Goal: Transaction & Acquisition: Download file/media

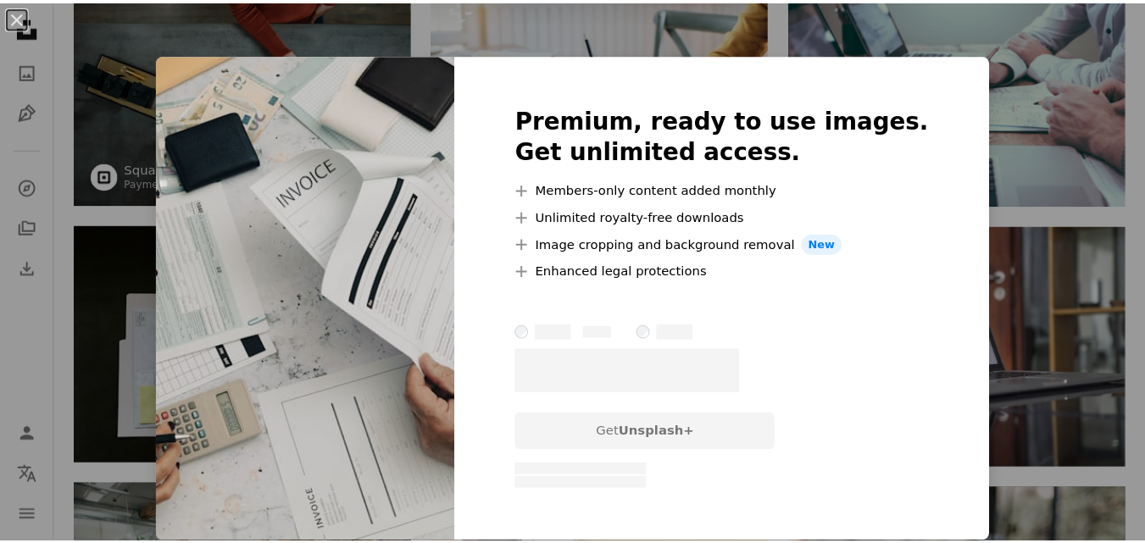
scroll to position [254, 0]
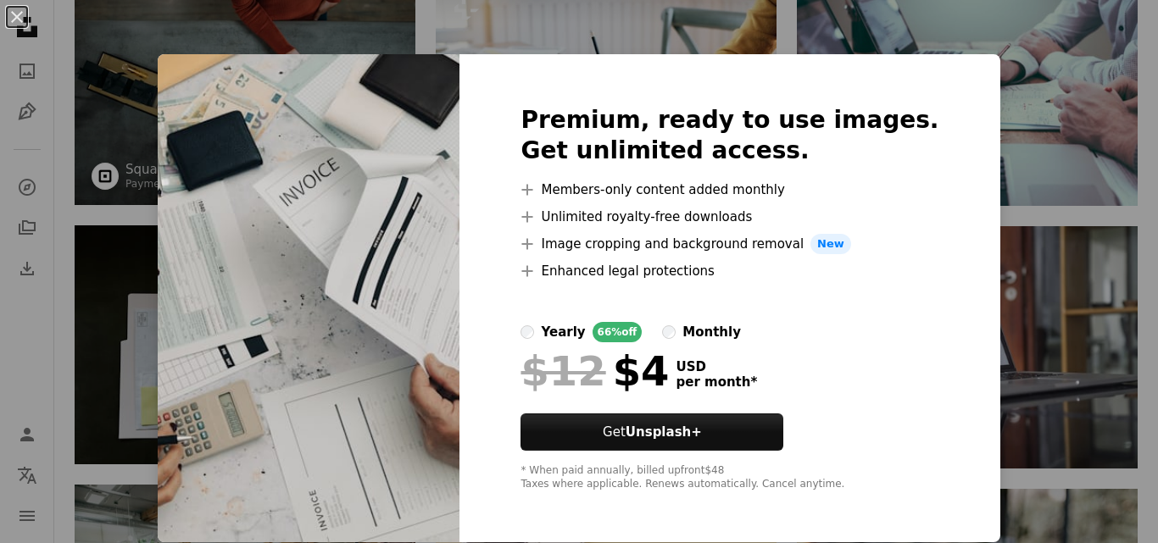
click at [1031, 248] on div "An X shape Premium, ready to use images. Get unlimited access. A plus sign Memb…" at bounding box center [579, 271] width 1158 height 543
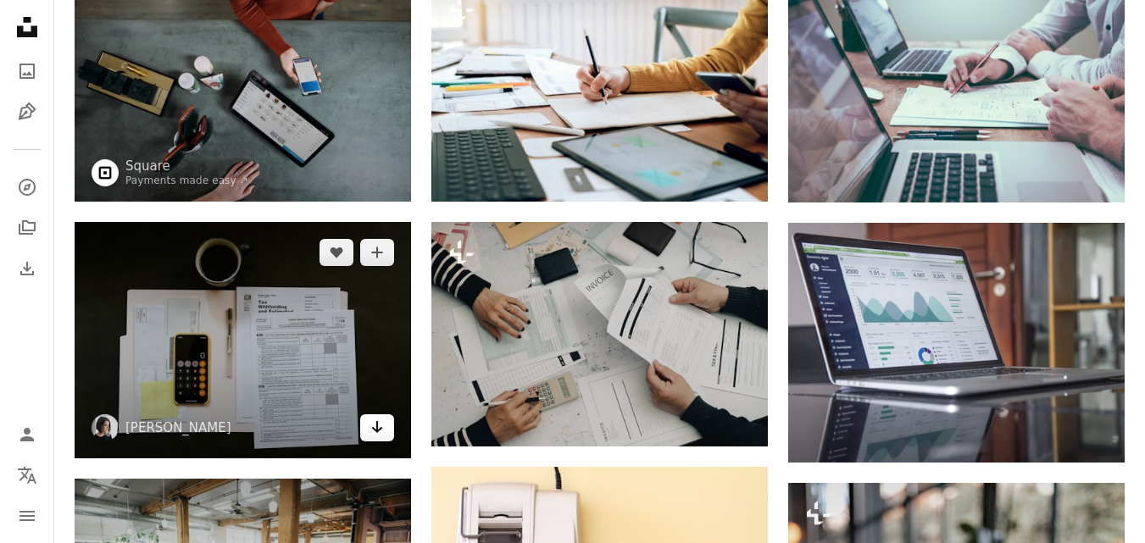
click at [371, 432] on icon "Arrow pointing down" at bounding box center [377, 427] width 14 height 20
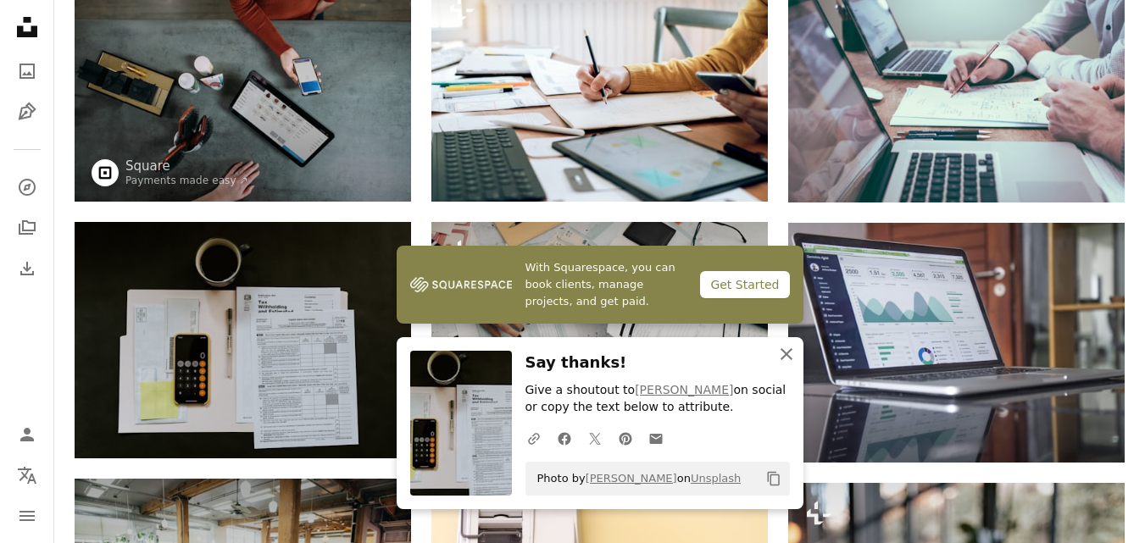
click at [784, 361] on icon "An X shape" at bounding box center [787, 354] width 20 height 20
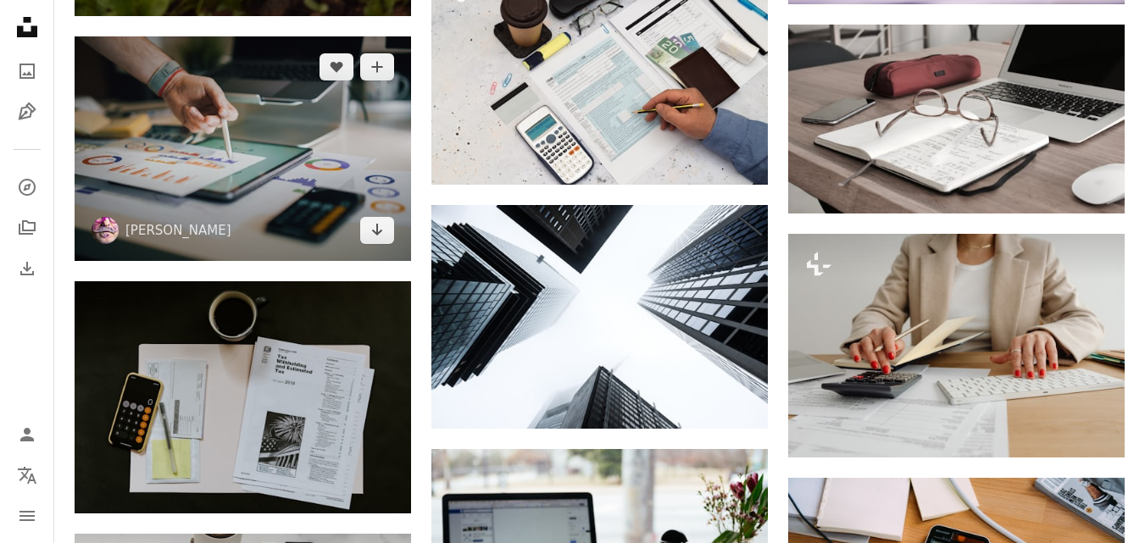
scroll to position [2713, 0]
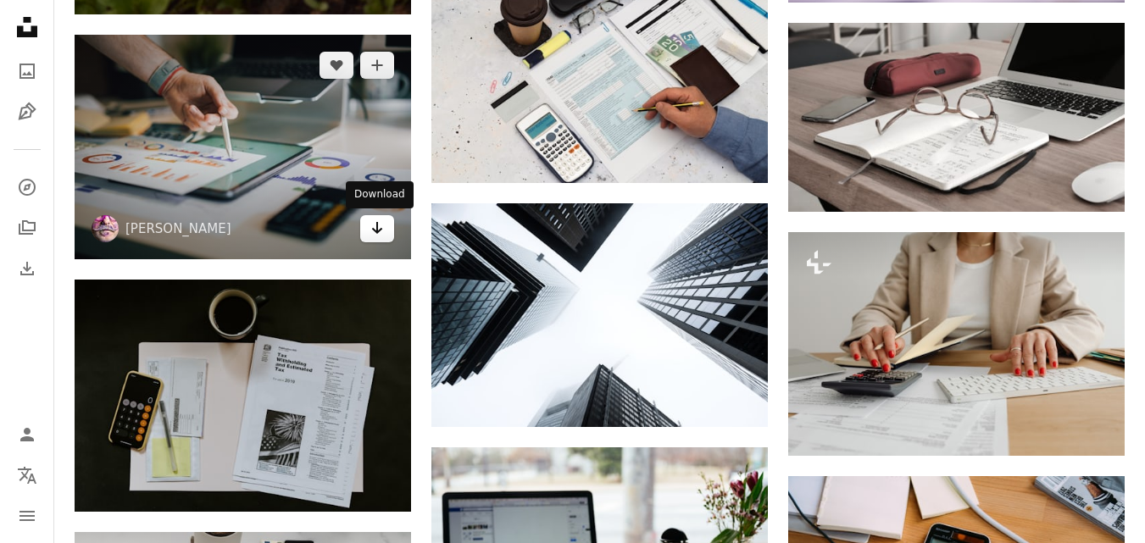
click at [371, 232] on icon "Arrow pointing down" at bounding box center [377, 228] width 14 height 20
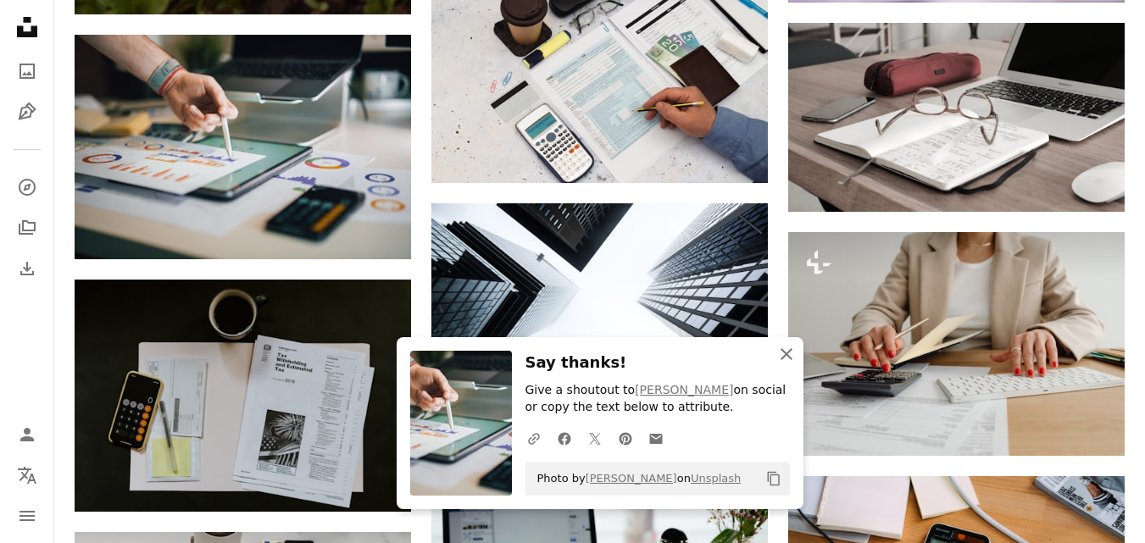
click at [786, 361] on icon "An X shape" at bounding box center [787, 354] width 20 height 20
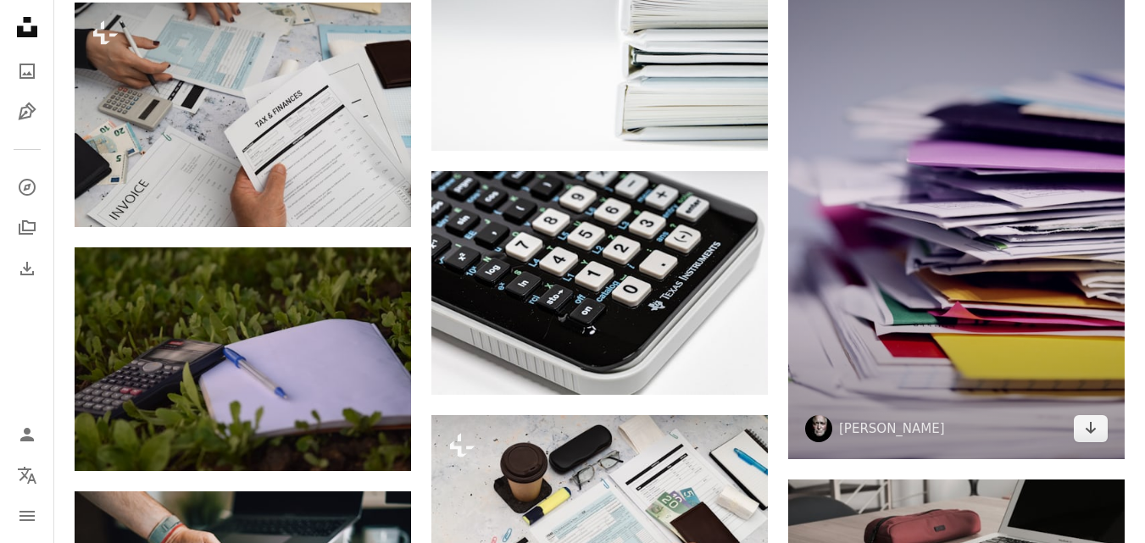
scroll to position [2289, 0]
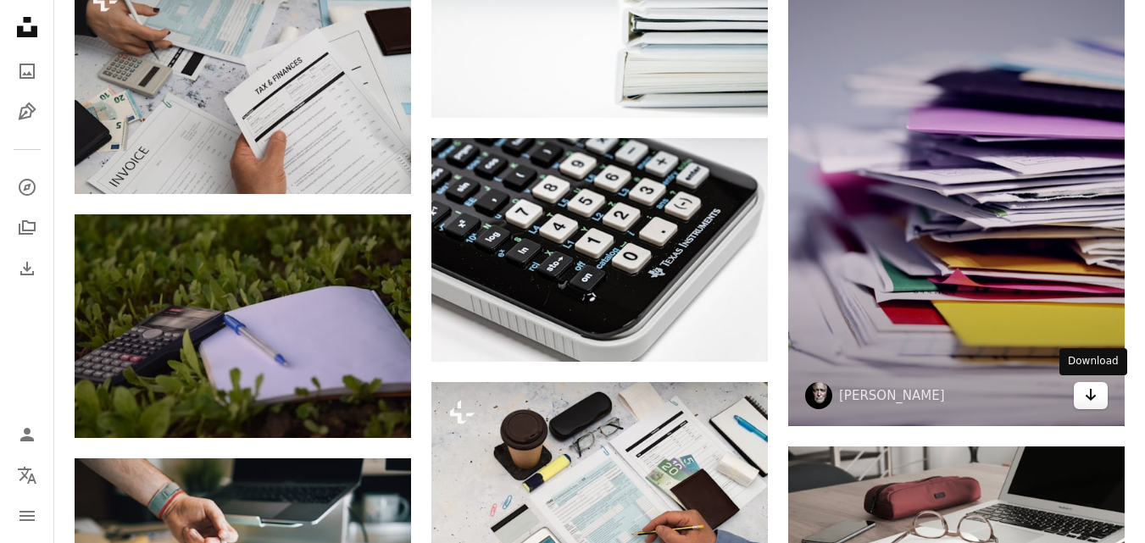
click at [1088, 387] on icon "Arrow pointing down" at bounding box center [1091, 395] width 14 height 20
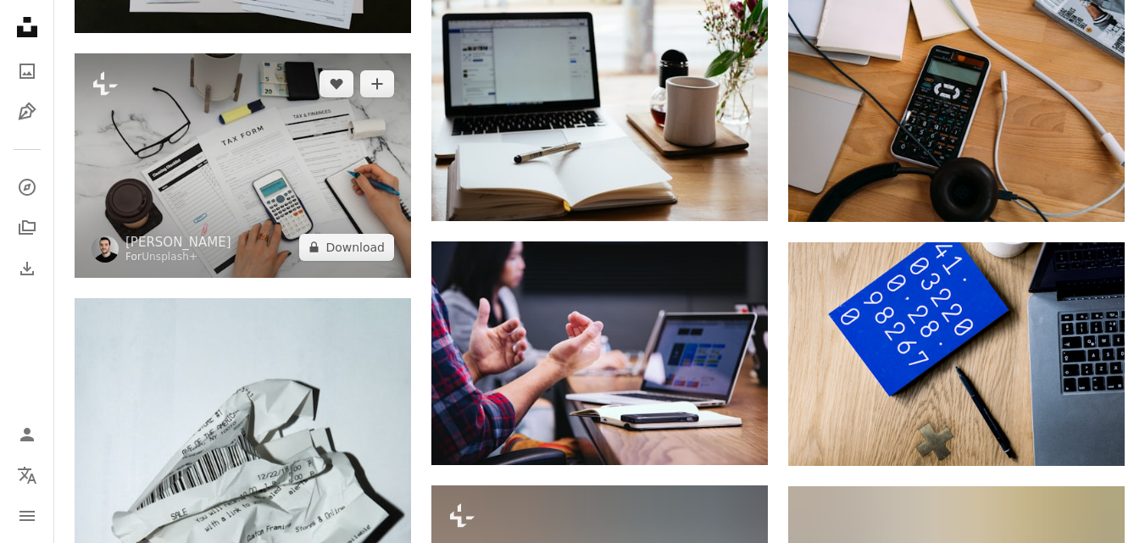
scroll to position [3222, 0]
